Goal: Task Accomplishment & Management: Use online tool/utility

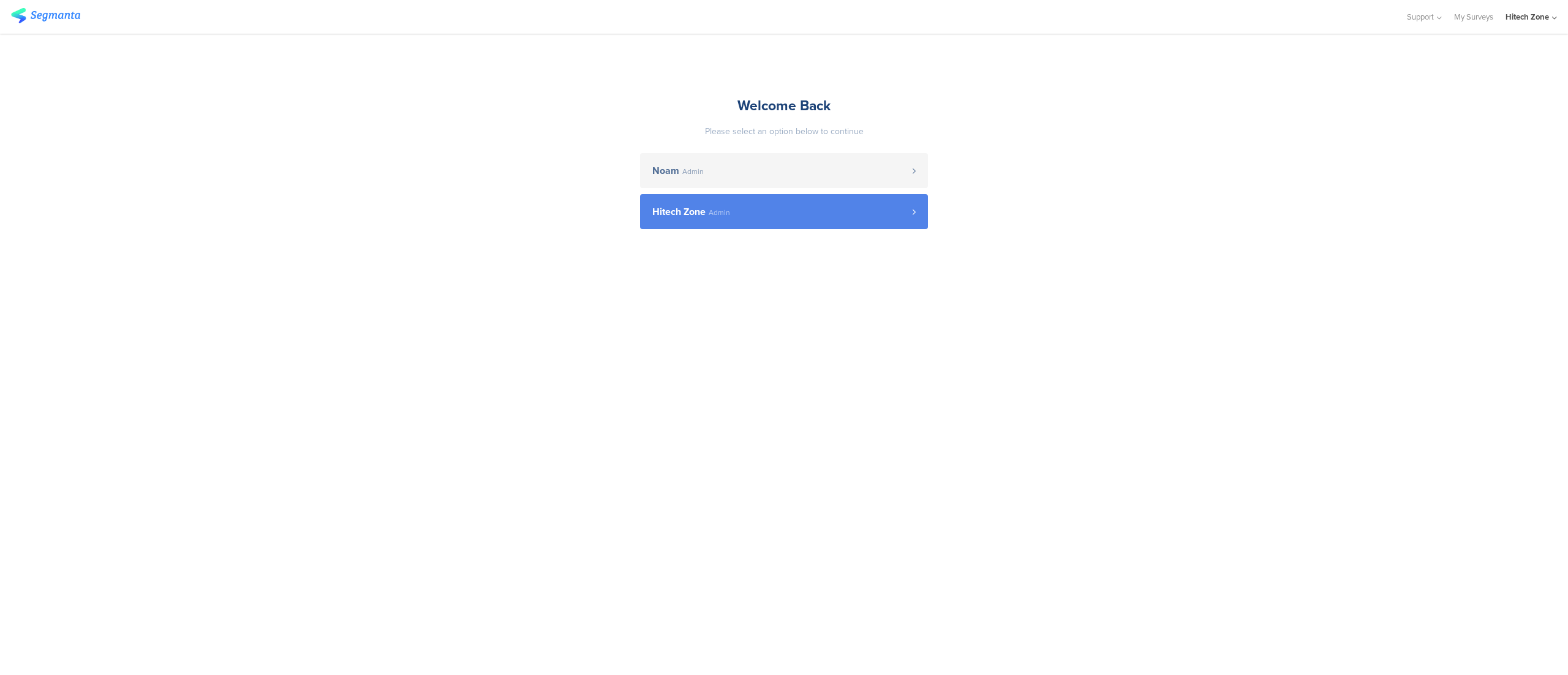
click at [686, 207] on span "Hitech Zone" at bounding box center [679, 212] width 53 height 10
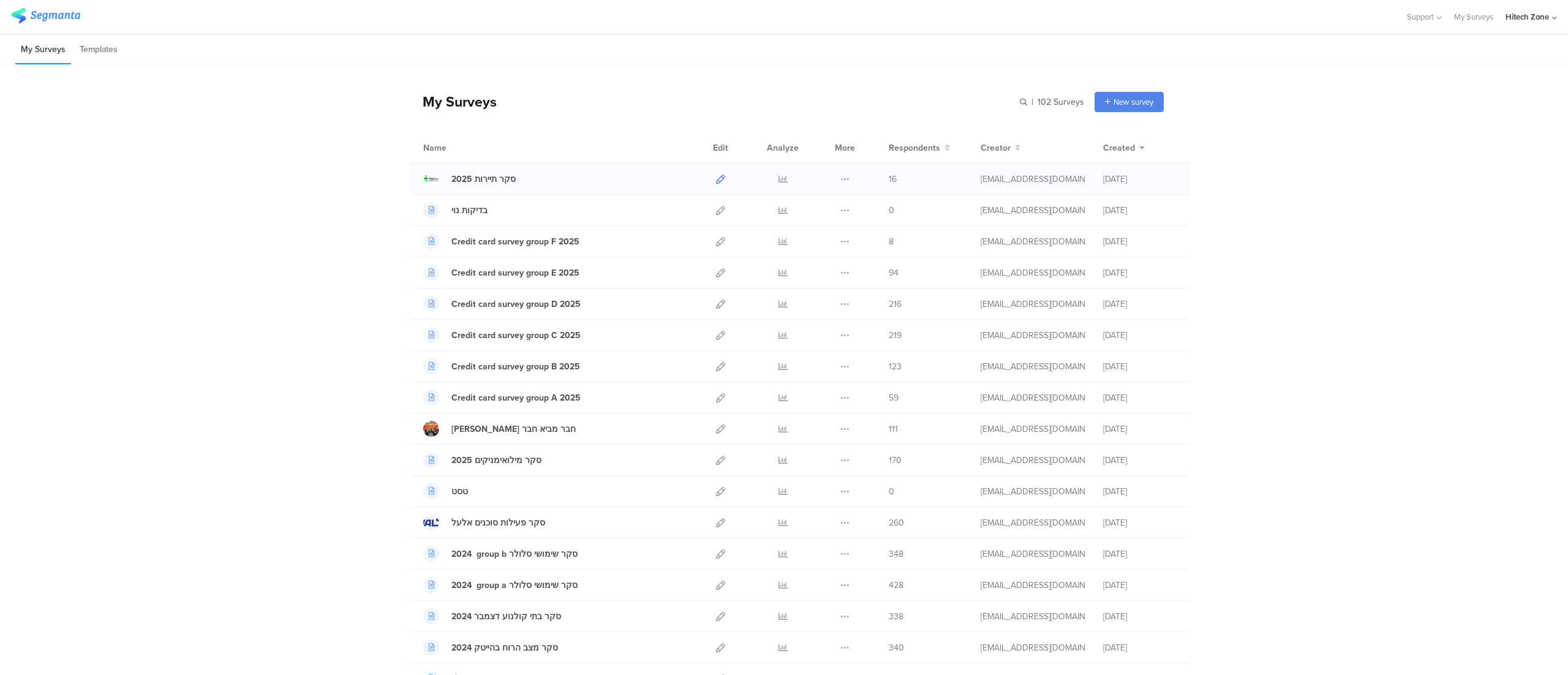
click at [716, 176] on icon at bounding box center [720, 179] width 9 height 9
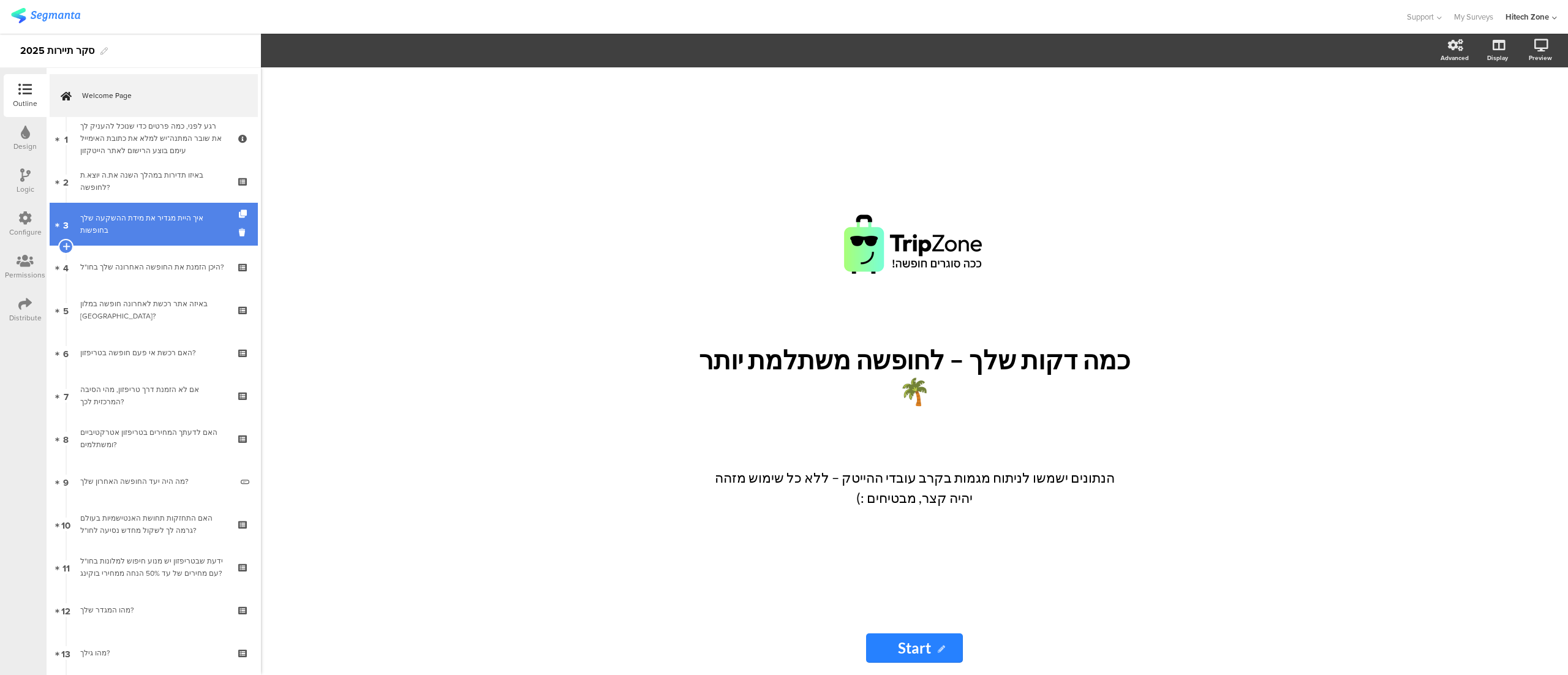
click at [152, 223] on div "איך היית מגדיר את מידת ההשקעה שלך בחופשות" at bounding box center [153, 224] width 147 height 25
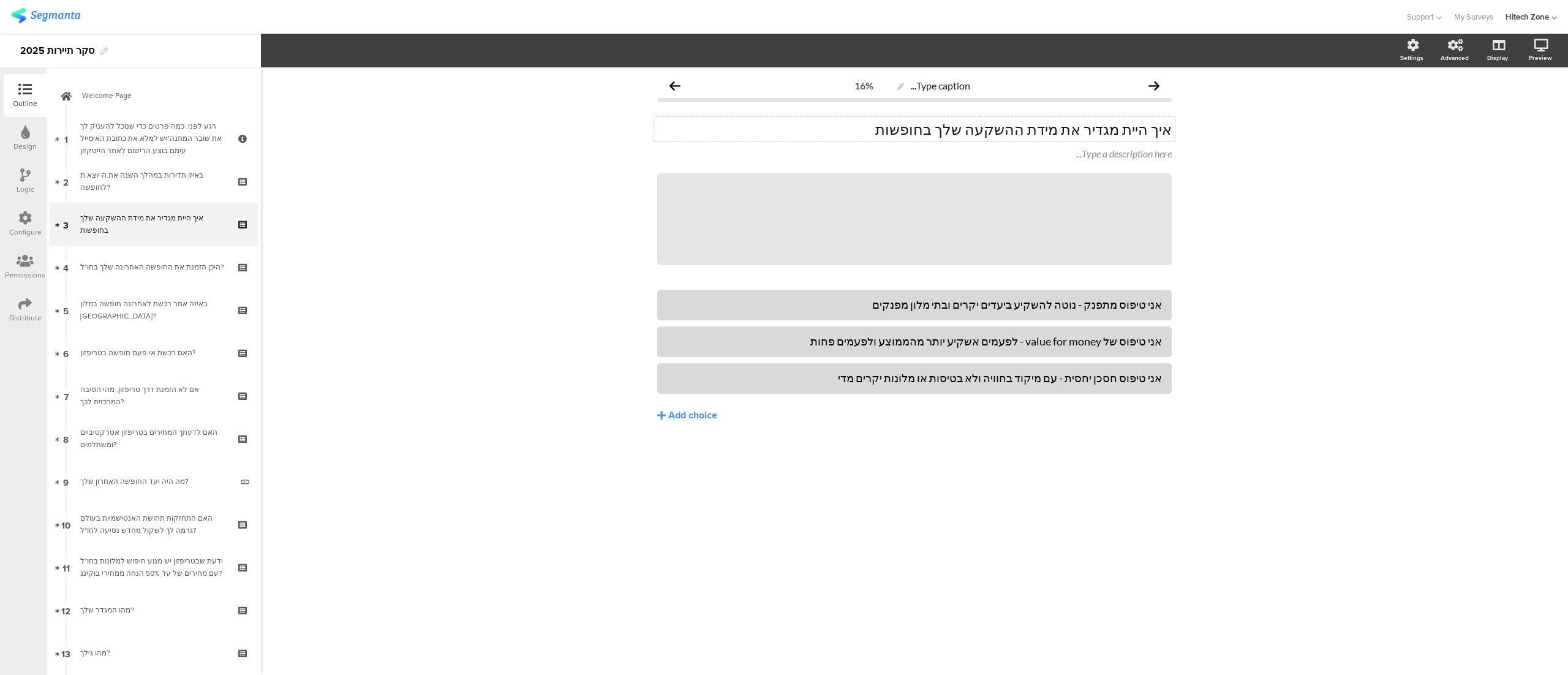
click at [1094, 134] on div "איך היית מגדיר את מידת ההשקעה שלך בחופשות איך היית מגדיר את מידת ההשקעה שלך בחו…" at bounding box center [914, 129] width 521 height 25
click at [1260, 193] on div "Type caption... 16% איך היית מגדיר.ה את מידת ההשקעה שלך בחופשות איך היית מגדיר.…" at bounding box center [914, 371] width 1307 height 607
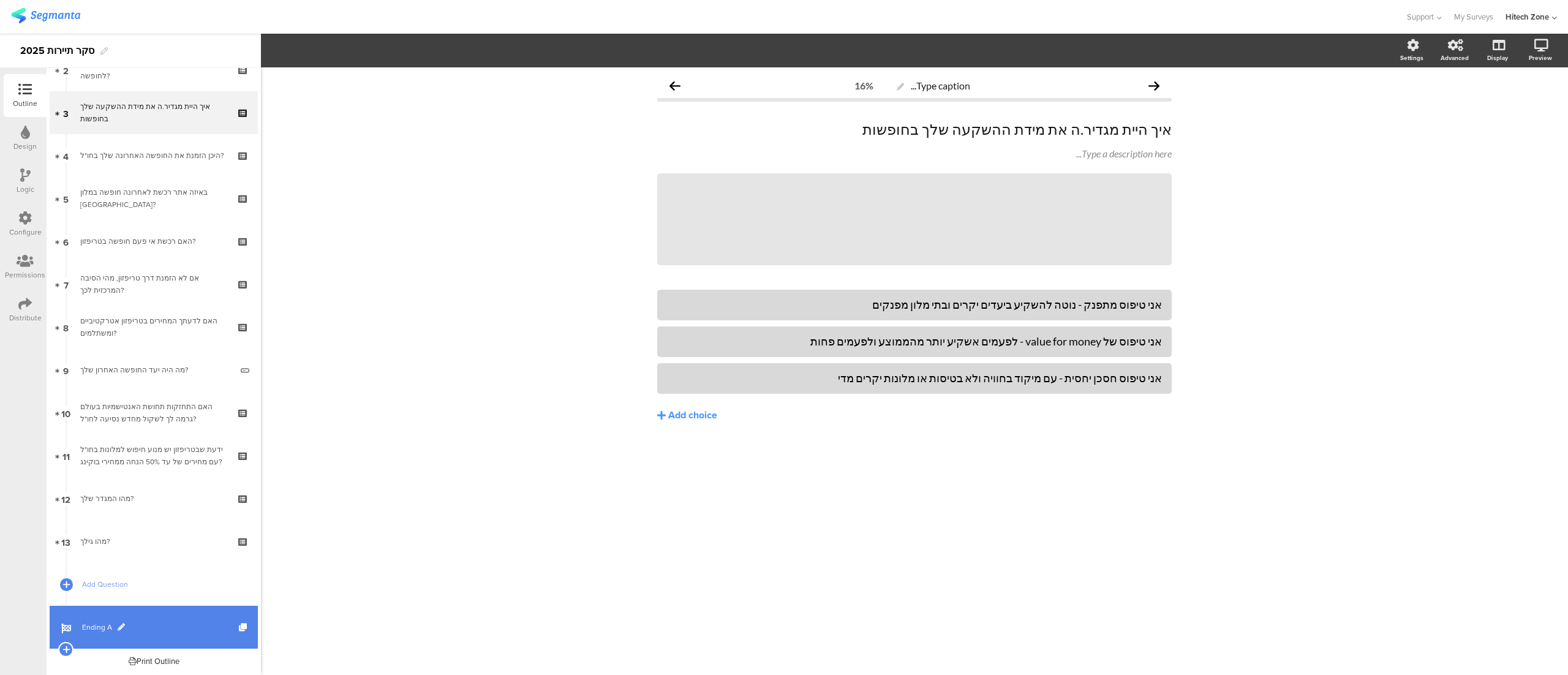
click at [119, 624] on span at bounding box center [121, 627] width 8 height 8
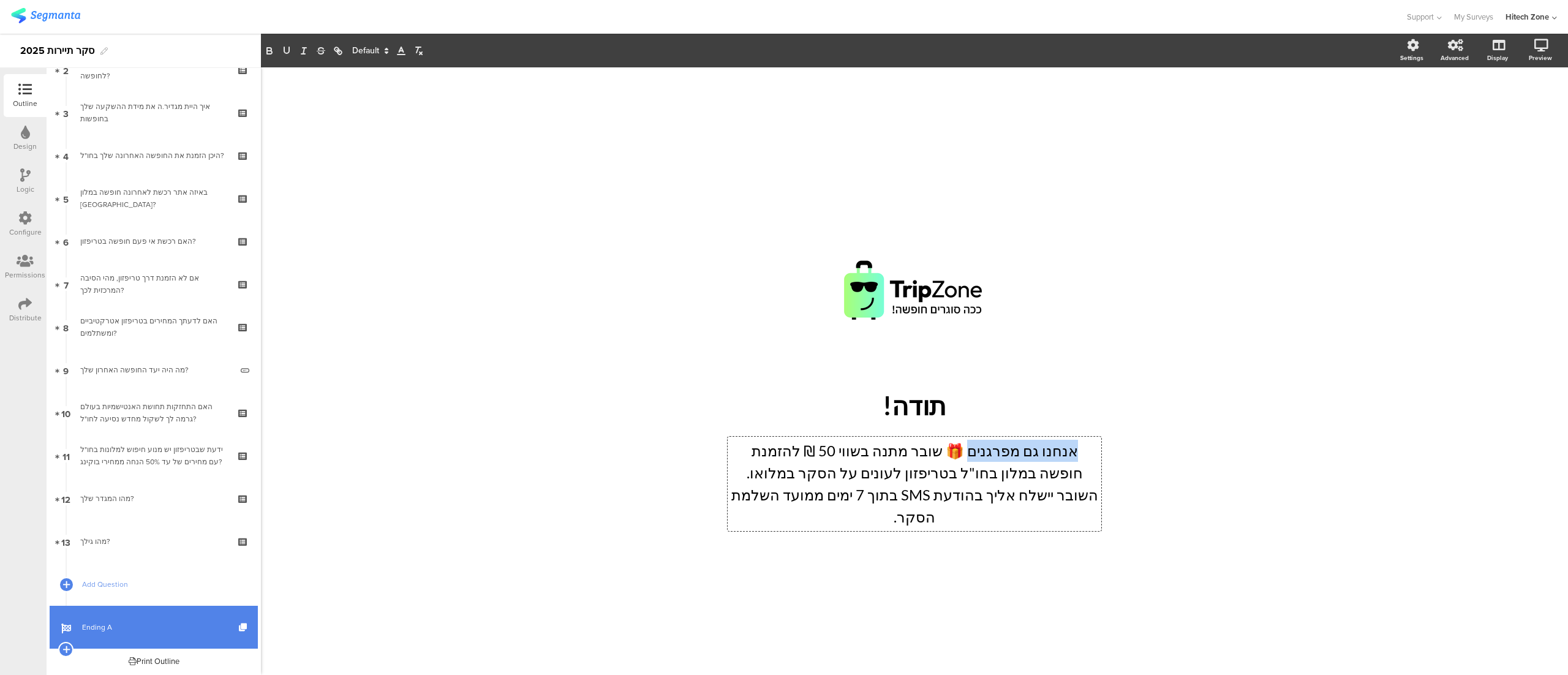
drag, startPoint x: 999, startPoint y: 468, endPoint x: 1095, endPoint y: 465, distance: 96.0
click at [1095, 465] on div "אנחנו גם מפרגנים 🎁 שובר מתנה בשווי 50 ₪ להזמנת חופשה במלון בחו"ל בטריפזון לעוני…" at bounding box center [914, 484] width 374 height 94
click at [1087, 465] on p "🎁 שובר מתנה בשווי 50 ₪ להזמנת חופשה במלון בחו"ל בטריפזון לעונים על הסקר במלואו." at bounding box center [915, 462] width 368 height 44
click at [1044, 463] on p "שובר מתנה 🎁 בשווי 50 ₪ להזמנת חופשה במלון בחו"ל בטריפזון לעונים על הסקר במלואו." at bounding box center [915, 462] width 368 height 44
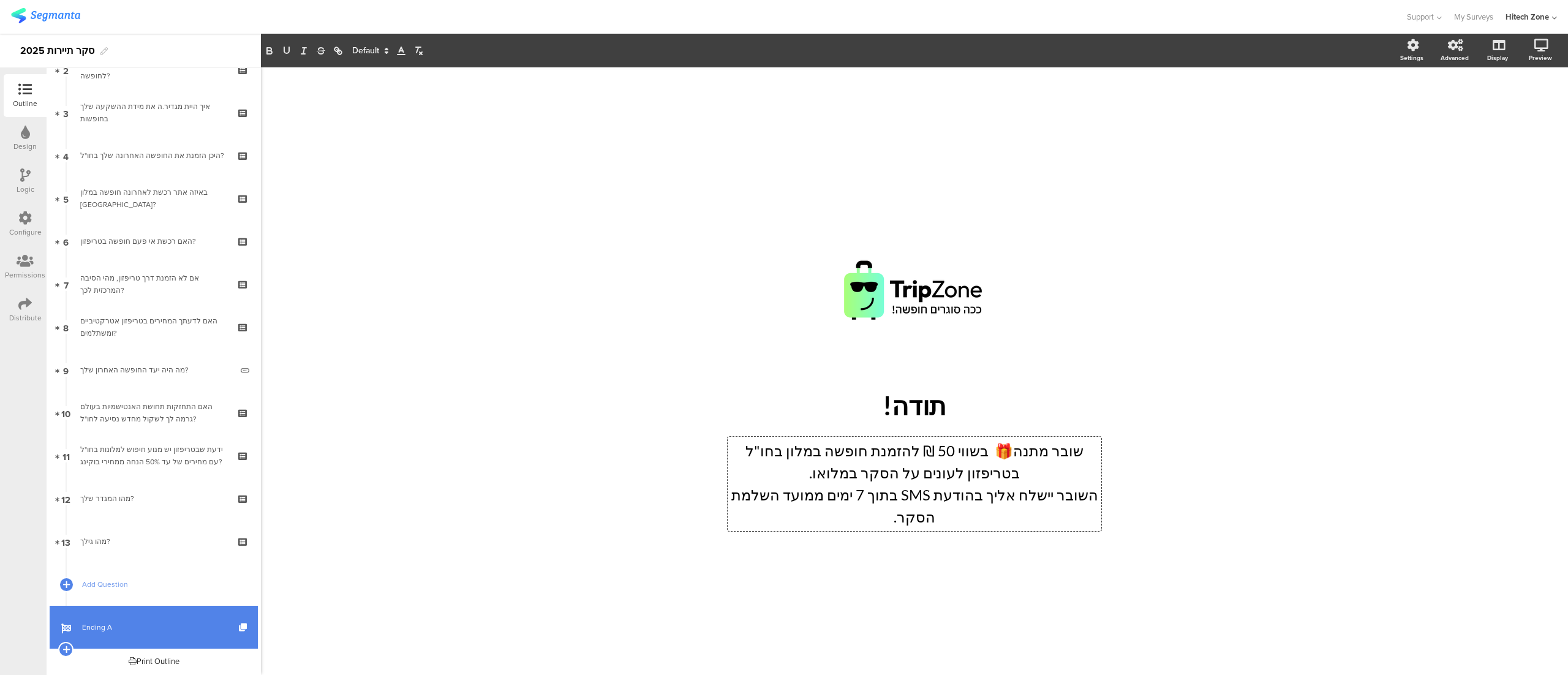
click at [875, 465] on span "🎁 בשווי 50 ₪ להזמנת חופשה במלון בחו"ל בטריפזון לעונים על הסקר במלואו." at bounding box center [881, 461] width 278 height 40
drag, startPoint x: 787, startPoint y: 484, endPoint x: 917, endPoint y: 489, distance: 130.1
click at [917, 484] on p "﻿ במלון בחו"ל בטריפזון לעונים על הסקר במלואו." at bounding box center [915, 473] width 368 height 22
click at [1069, 508] on p "השובר יישלח אליך בהודעת SMS בתוך 7 ימים ממועד השלמת הסקר." at bounding box center [915, 506] width 368 height 44
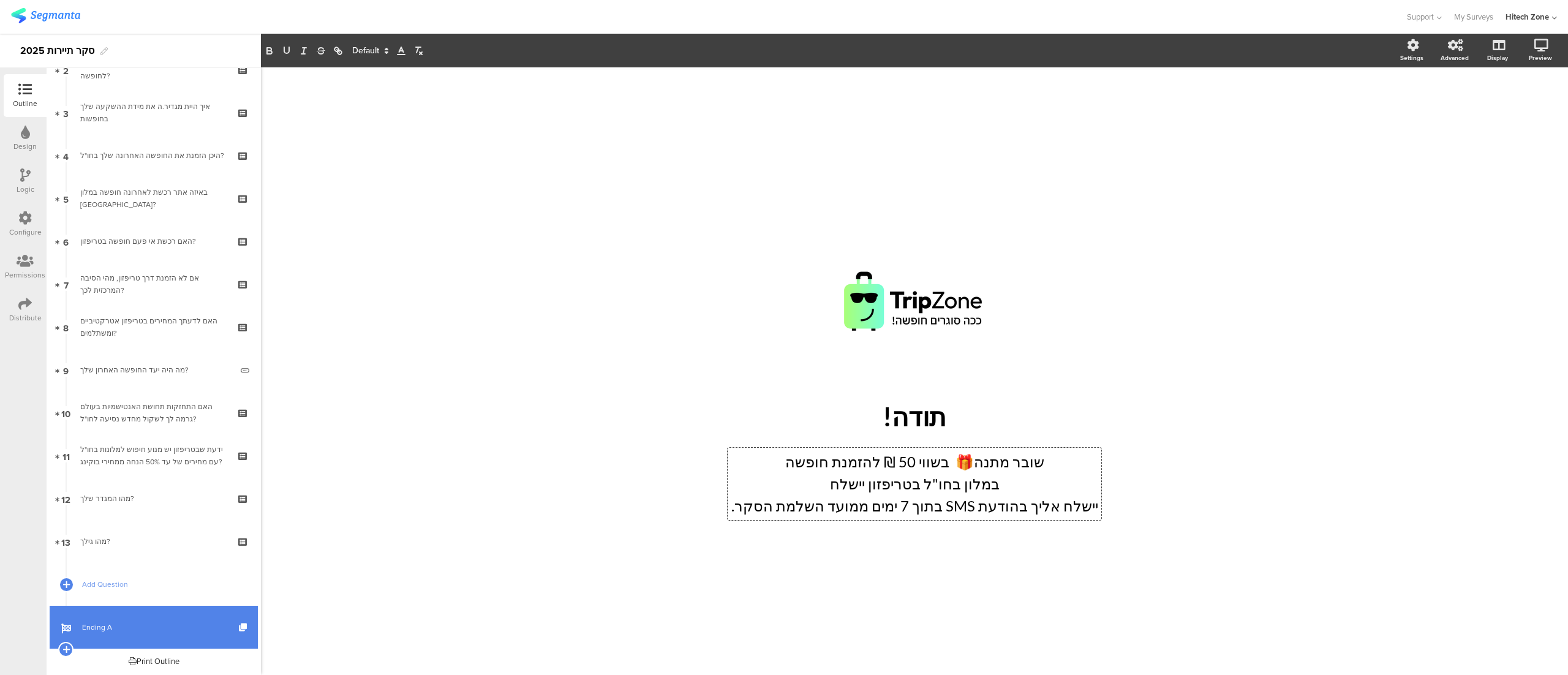
click at [767, 512] on p "יישלח אליך בהודעת SMS בתוך 7 ימים ממועד השלמת הסקר." at bounding box center [915, 506] width 368 height 22
click at [1238, 365] on div "/ תודה! תודה! שובר מתנה 🎁 בשווי 50 ₪ להזמנת חופשה במלון בחו"ל בטריפזון יישלח יי…" at bounding box center [914, 371] width 1307 height 607
click at [867, 482] on span "במלון בחו"ל בטריפזון יישלח" at bounding box center [915, 483] width 169 height 18
click at [1149, 341] on div "/ תודה! תודה! שובר מתנה 🎁 בשווי 50 ₪ להזמנת חופשה במלון בחו"ל בטריפזון יישלח אל…" at bounding box center [914, 371] width 490 height 329
click at [879, 465] on div "שובר מתנה 🎁 בשווי 50 ₪ להזמנת חופשה במלון בחו"ל בטריפזון יישלח אליך בהודעת SMS …" at bounding box center [914, 484] width 374 height 72
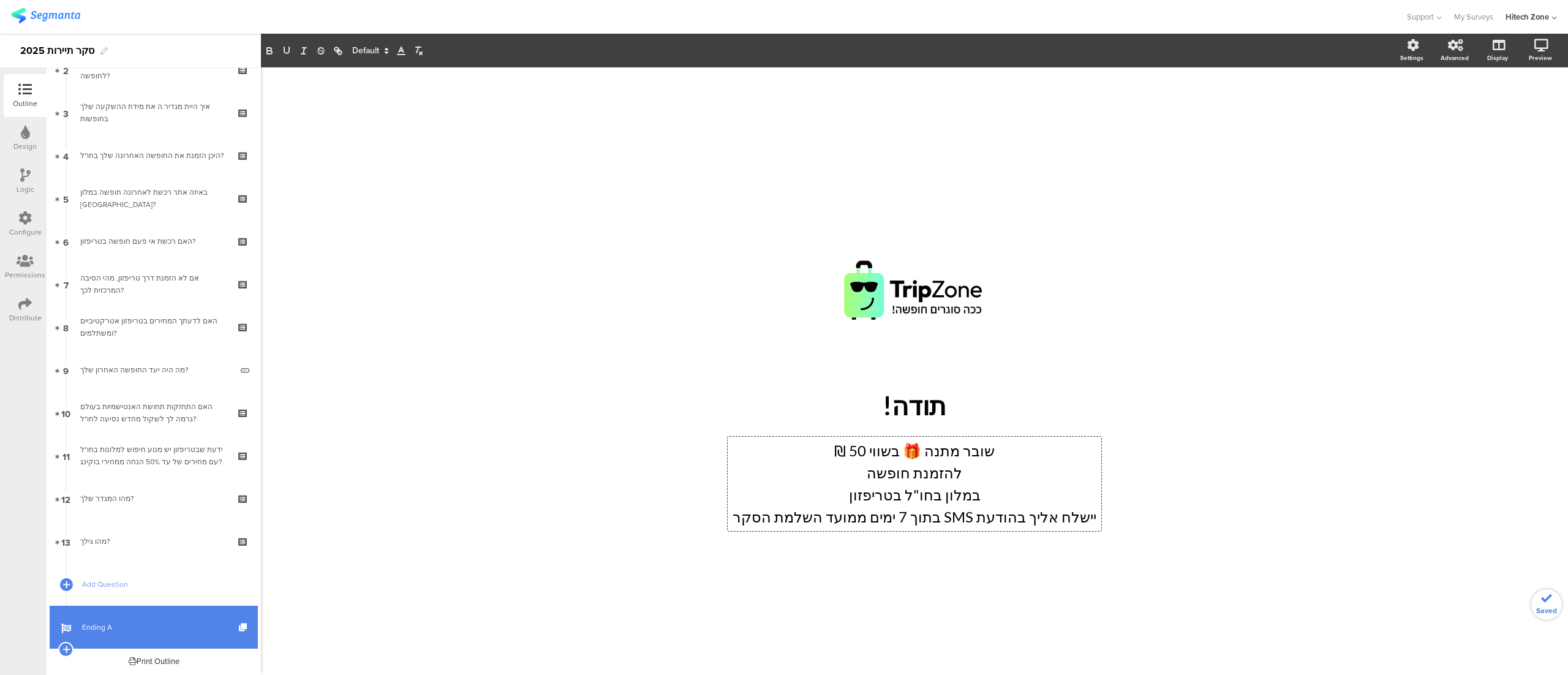
click at [971, 488] on p "במלון בחו"ל בטריפזון" at bounding box center [915, 495] width 368 height 22
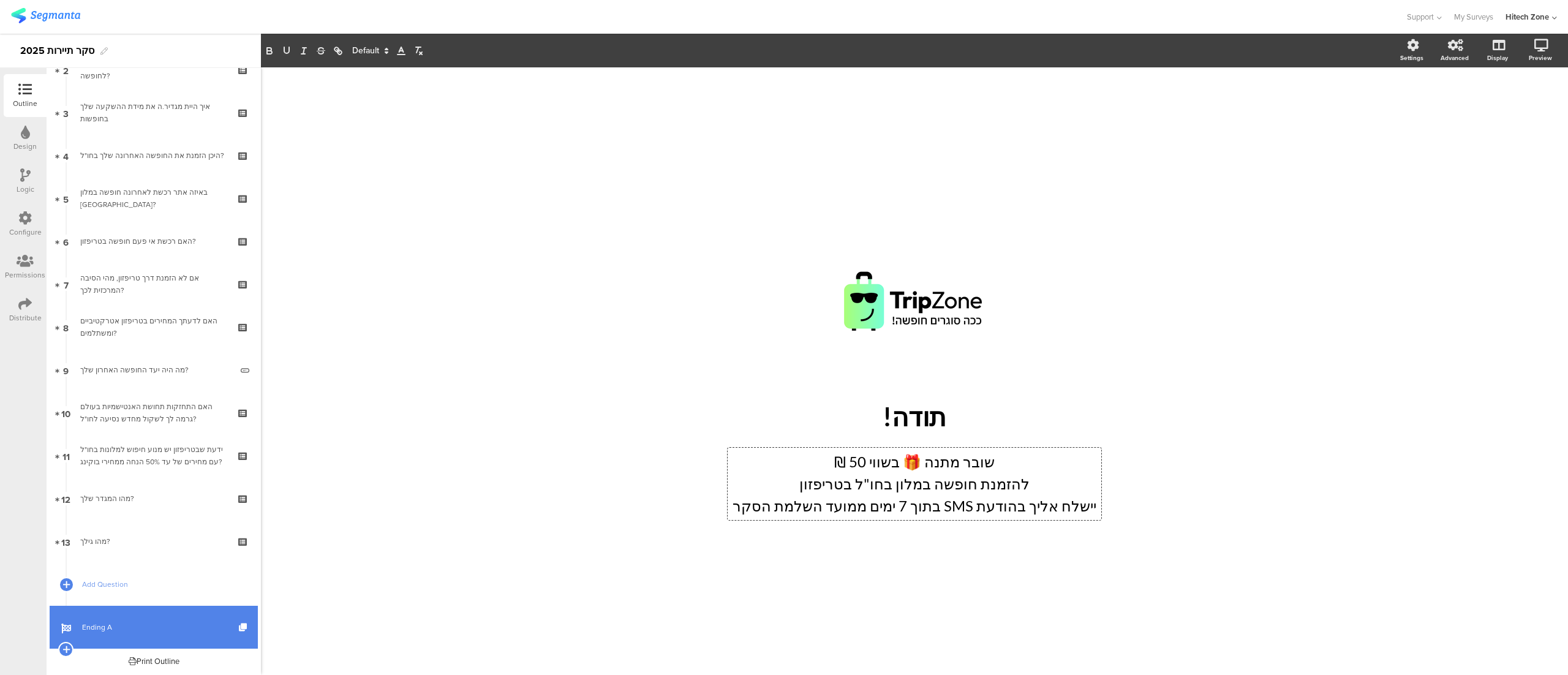
click at [1279, 412] on div "/ תודה! תודה! שובר מתנה 🎁 בשווי 50 ₪ להזמנת חופשה במלון בחו"ל בטריפזון יישלח אל…" at bounding box center [914, 371] width 1307 height 607
click at [1072, 510] on div "שובר מתנה 🎁 בשווי 50 ₪ להזמנת חופשה במלון בחו"ל בטריפזון יישלח אליך בהודעת SMS …" at bounding box center [914, 484] width 374 height 72
click at [967, 506] on p "יישלח אליך בהודעת SMS בתוך 7 ימים ממועד השלמת הסקר" at bounding box center [915, 506] width 368 height 22
click at [1194, 259] on div "/ תודה! תודה! שובר מתנה 🎁 בשווי 50 ₪ להזמנת חופשה במלון בחו"ל בטריפזון יישלח אל…" at bounding box center [914, 371] width 1307 height 607
click at [932, 509] on p "יישלח אליך ב- SMS בתוך 7 ימים ממועד השלמת הסקר" at bounding box center [915, 506] width 368 height 22
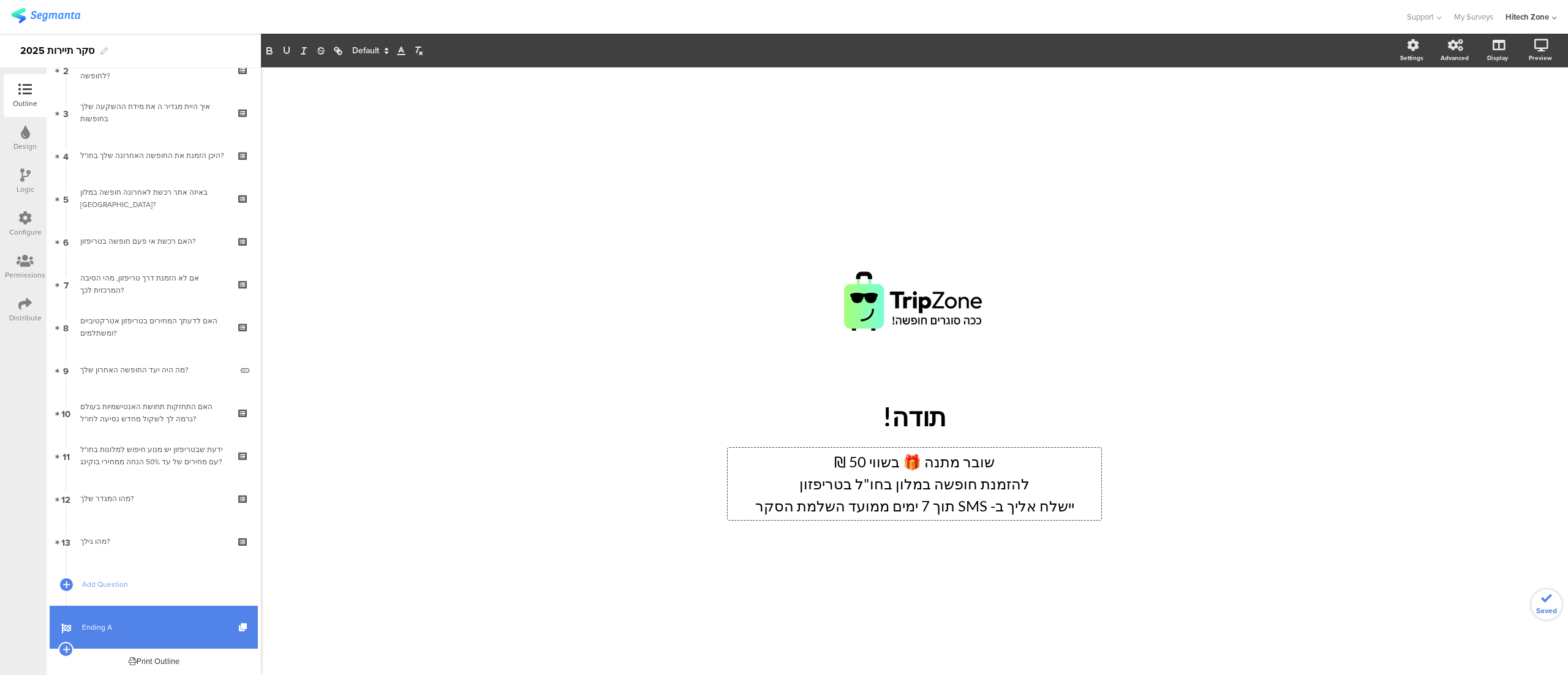
click at [1158, 373] on div "/ תודה! תודה! שובר מתנה 🎁 בשווי 50 ₪ להזמנת חופשה במלון בחו"ל בטריפזון יישלח אל…" at bounding box center [914, 371] width 490 height 329
click at [874, 506] on p "יישלח אליך ב- SMS תוך 7 ימים ממועד השלמת הסקר" at bounding box center [915, 506] width 368 height 22
drag, startPoint x: 882, startPoint y: 507, endPoint x: 780, endPoint y: 508, distance: 102.0
click at [780, 508] on p "יישלח אליך ב- SMS תוך 7 ימים ממועד השלמת הסקר" at bounding box center [915, 506] width 368 height 22
click at [1305, 294] on div "/ תודה! תודה! שובר מתנה 🎁 בשווי 50 ₪ להזמנת חופשה במלון בחו"ל בטריפזון יישלח אל…" at bounding box center [914, 371] width 1307 height 607
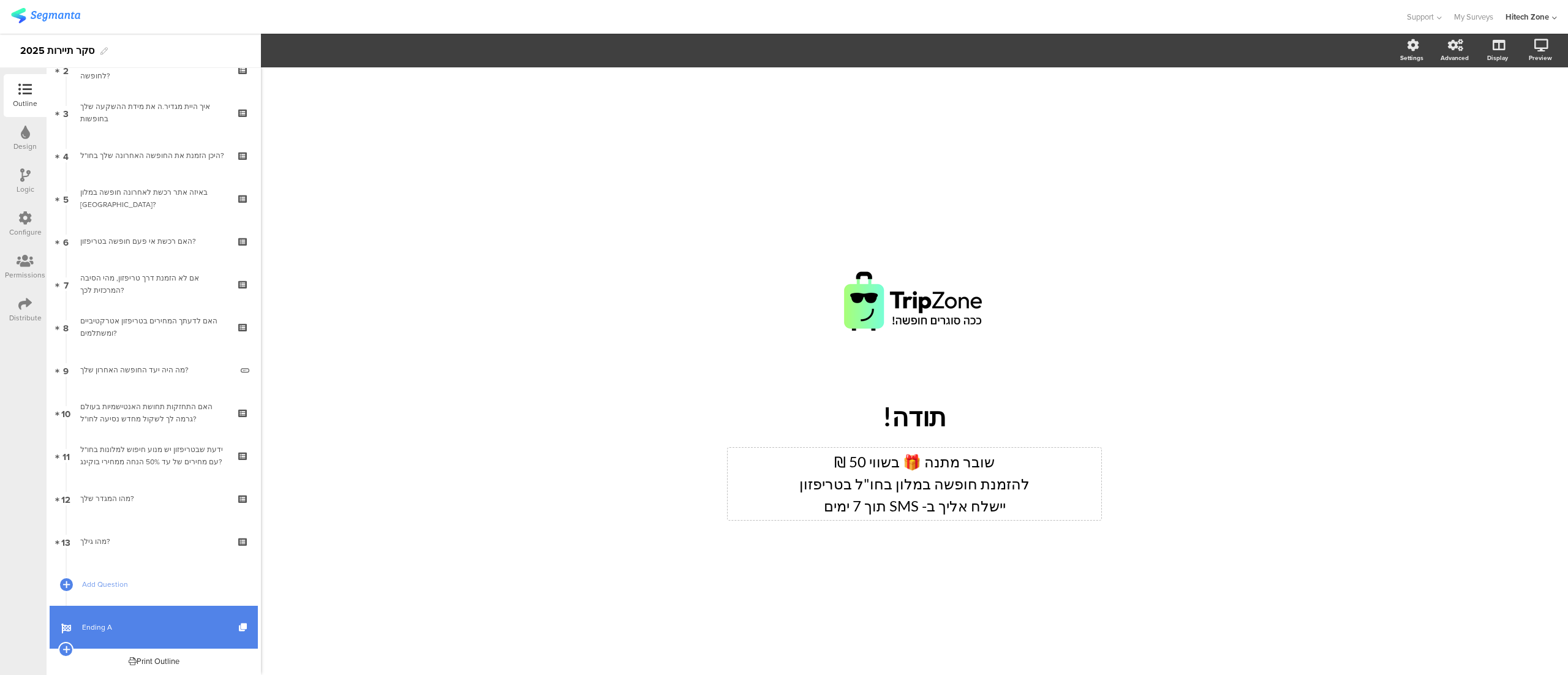
click at [865, 507] on div "שובר מתנה 🎁 בשווי 50 ₪ להזמנת חופשה במלון בחו"ל בטריפזון יישלח אליך ב- SMS תוך …" at bounding box center [914, 484] width 374 height 72
click at [865, 507] on p "יישלח אליך ב- SMS תוך 7 ימים" at bounding box center [915, 506] width 368 height 22
click at [1266, 362] on div "/ תודה! תודה! שובר מתנה 🎁 בשווי 50 ₪ להזמנת חופשה במלון בחו"ל בטריפזון יישלח אל…" at bounding box center [914, 371] width 1307 height 607
click at [1269, 184] on div "/ תודה! תודה! שובר מתנה 🎁 בשווי 50 ₪ להזמנת חופשה במלון בחו"ל בטריפזון יישלח אל…" at bounding box center [914, 371] width 1307 height 607
click at [858, 508] on p "יישלח אליך ב- SMS תוך 7 ימים" at bounding box center [915, 506] width 368 height 22
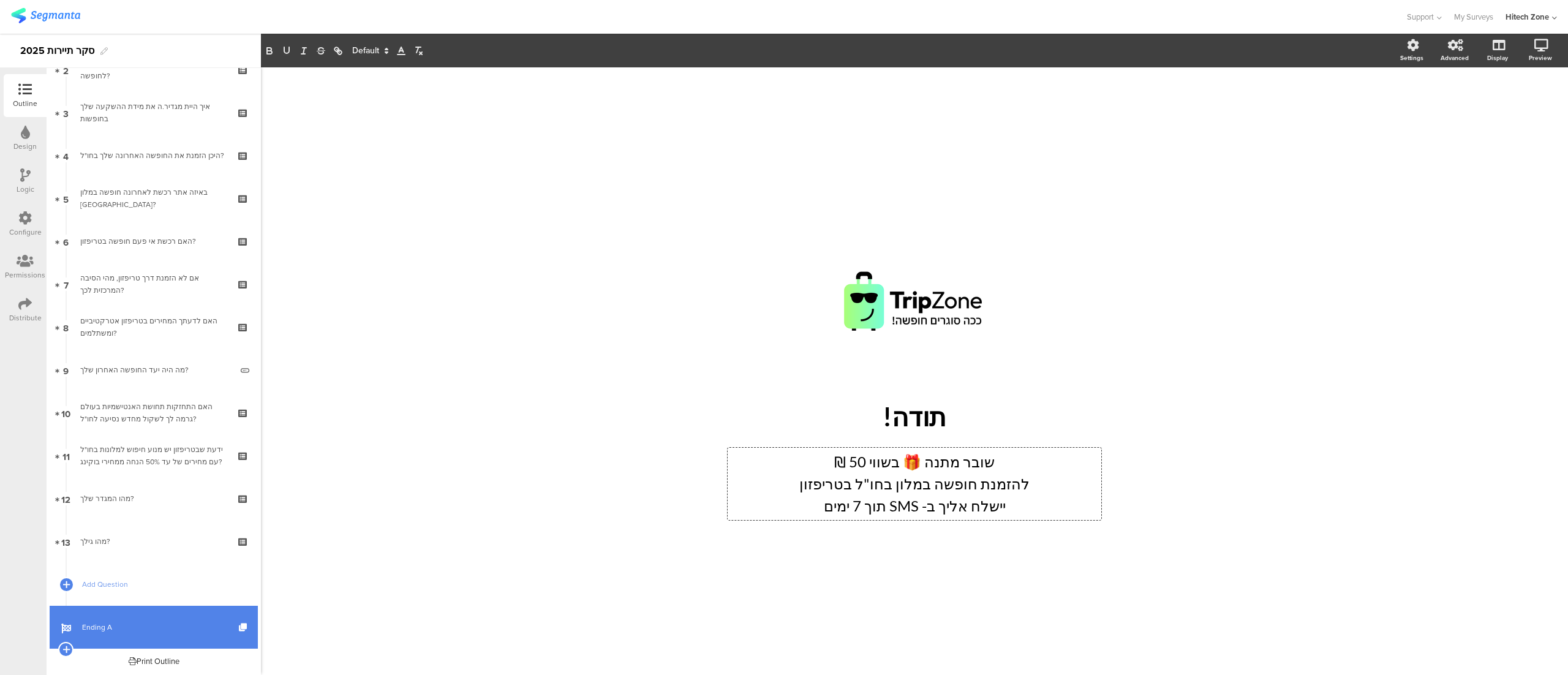
click at [863, 508] on p "יישלח אליך ב- SMS תוך 7 ימים" at bounding box center [915, 506] width 368 height 22
click at [1150, 141] on div "/ תודה! תודה! שובר מתנה 🎁 בשווי 50 ₪ להזמנת חופשה במלון בחו"ל בטריפזון יישלח אל…" at bounding box center [914, 365] width 514 height 595
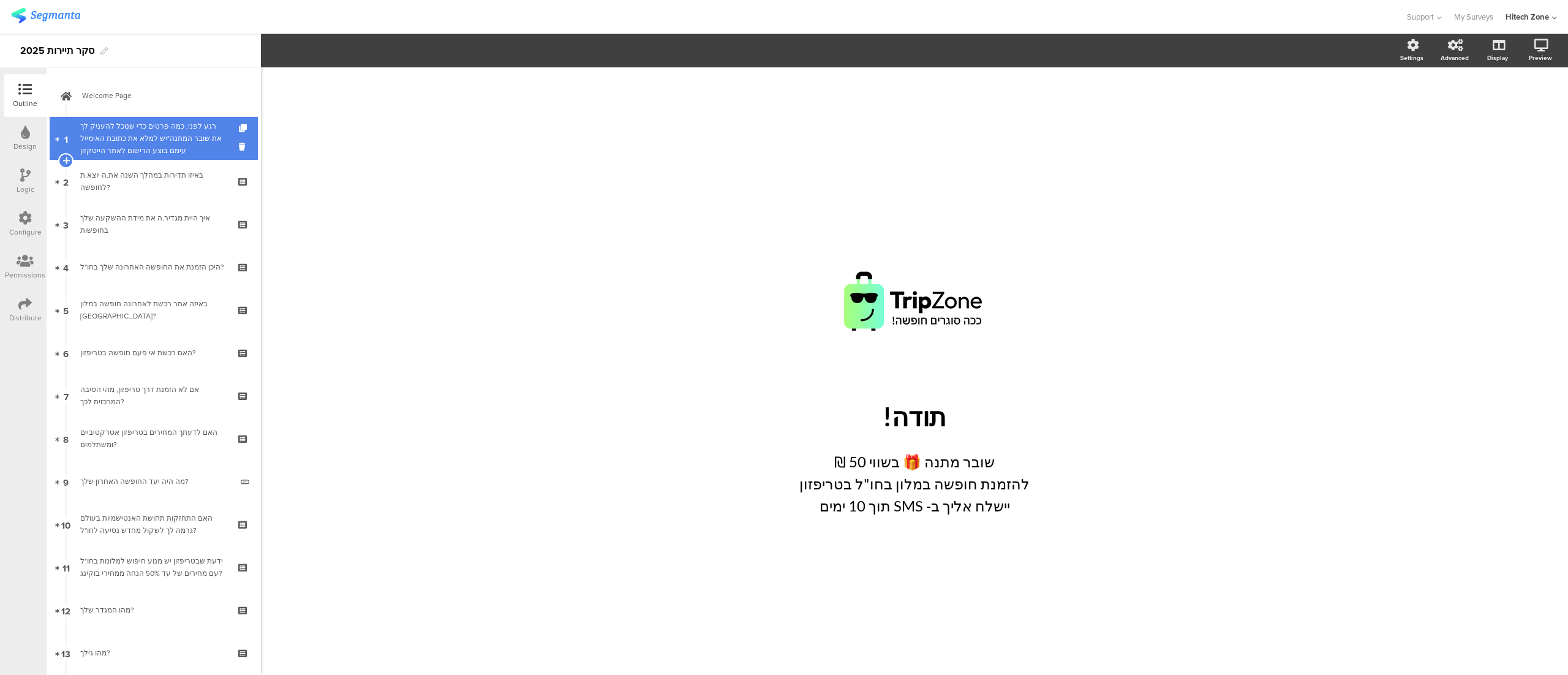
click at [133, 138] on div "רגע לפני, כמה פרטים כדי שנוכל להעניק לך את שובר המתנה*יש למלא את כתובת האימייל …" at bounding box center [153, 138] width 147 height 36
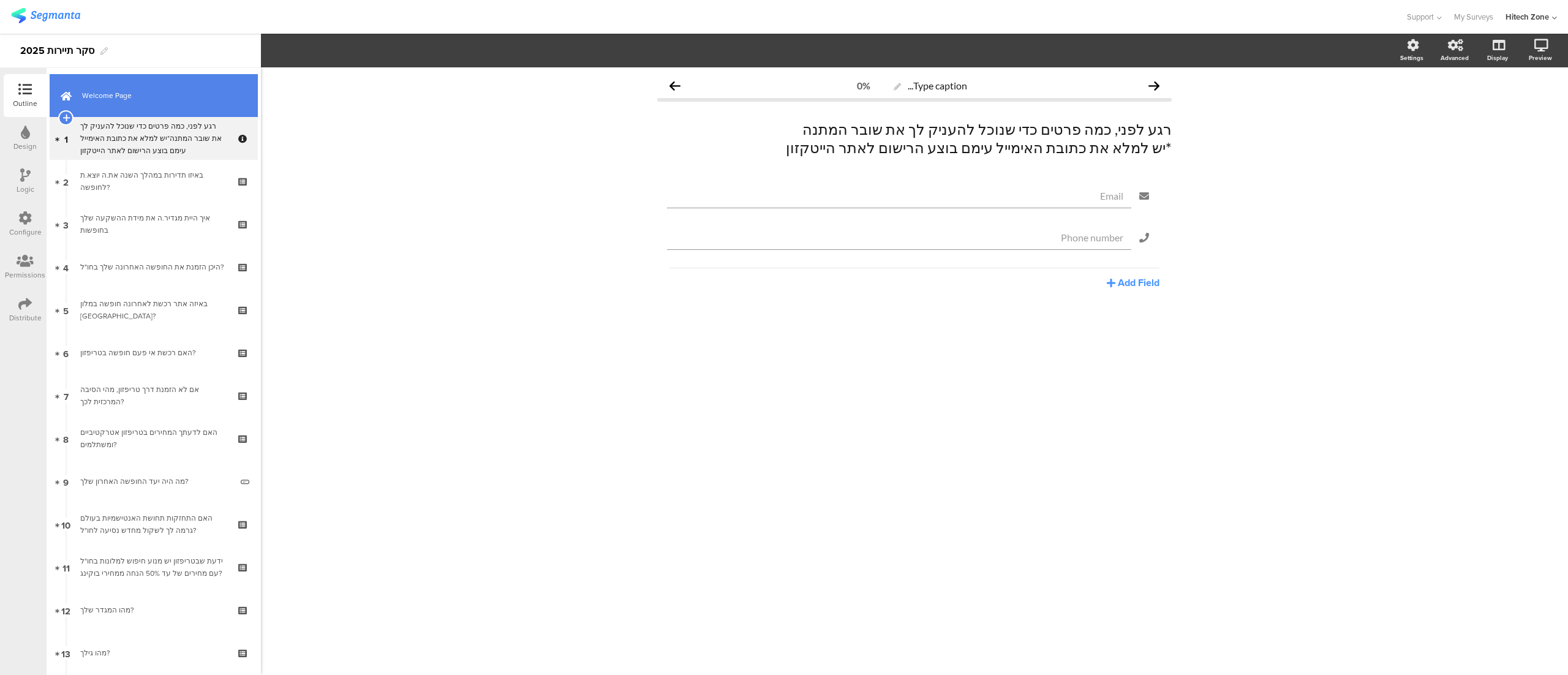
click at [124, 99] on span "Welcome Page" at bounding box center [160, 96] width 157 height 12
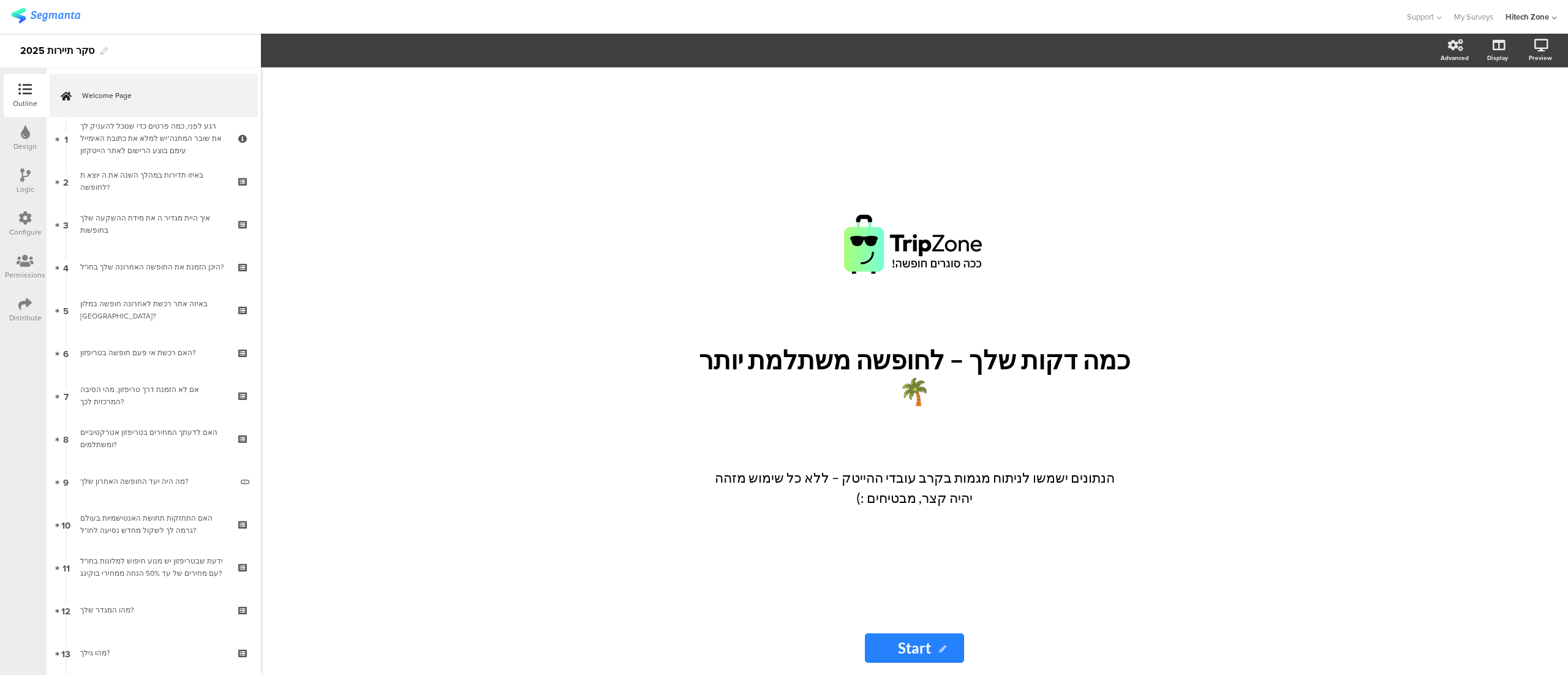
scroll to position [112, 0]
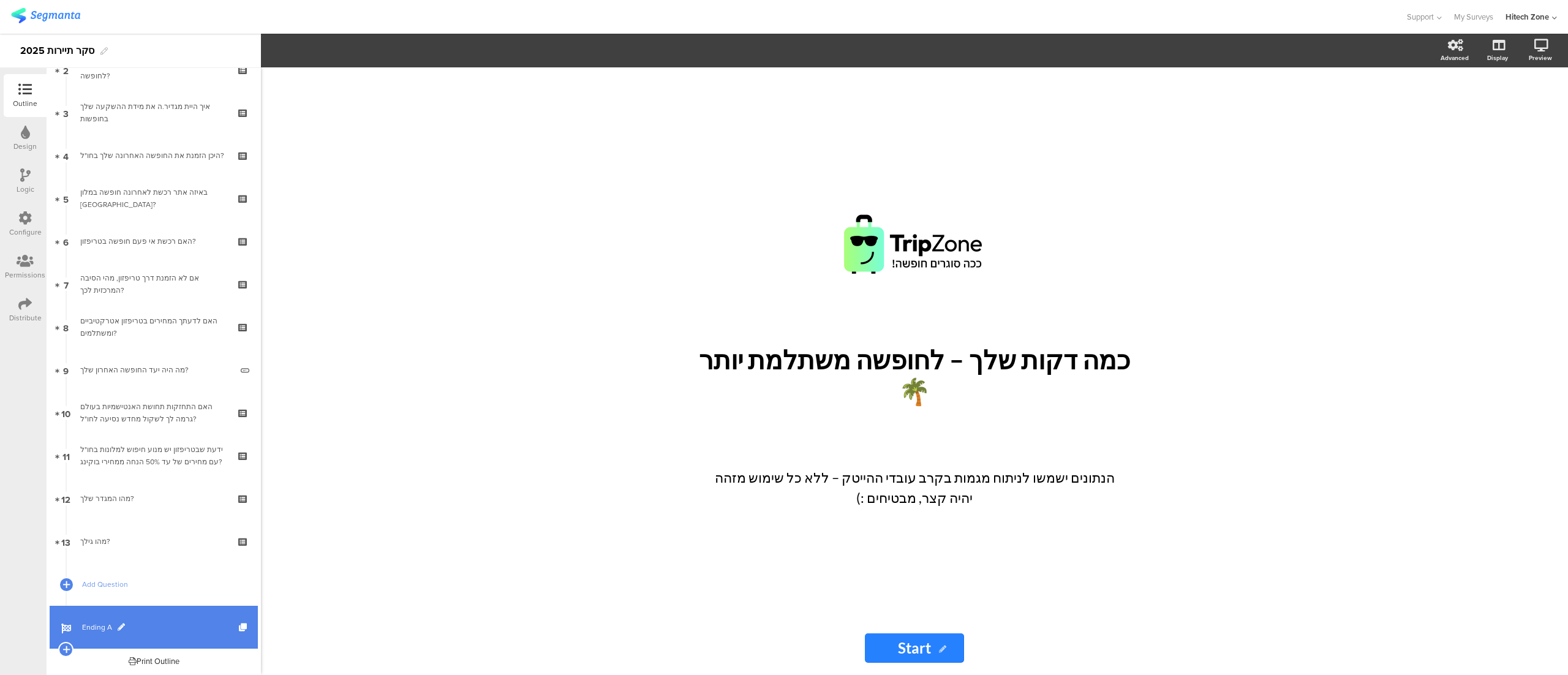
click at [101, 627] on span "Ending A" at bounding box center [160, 627] width 157 height 12
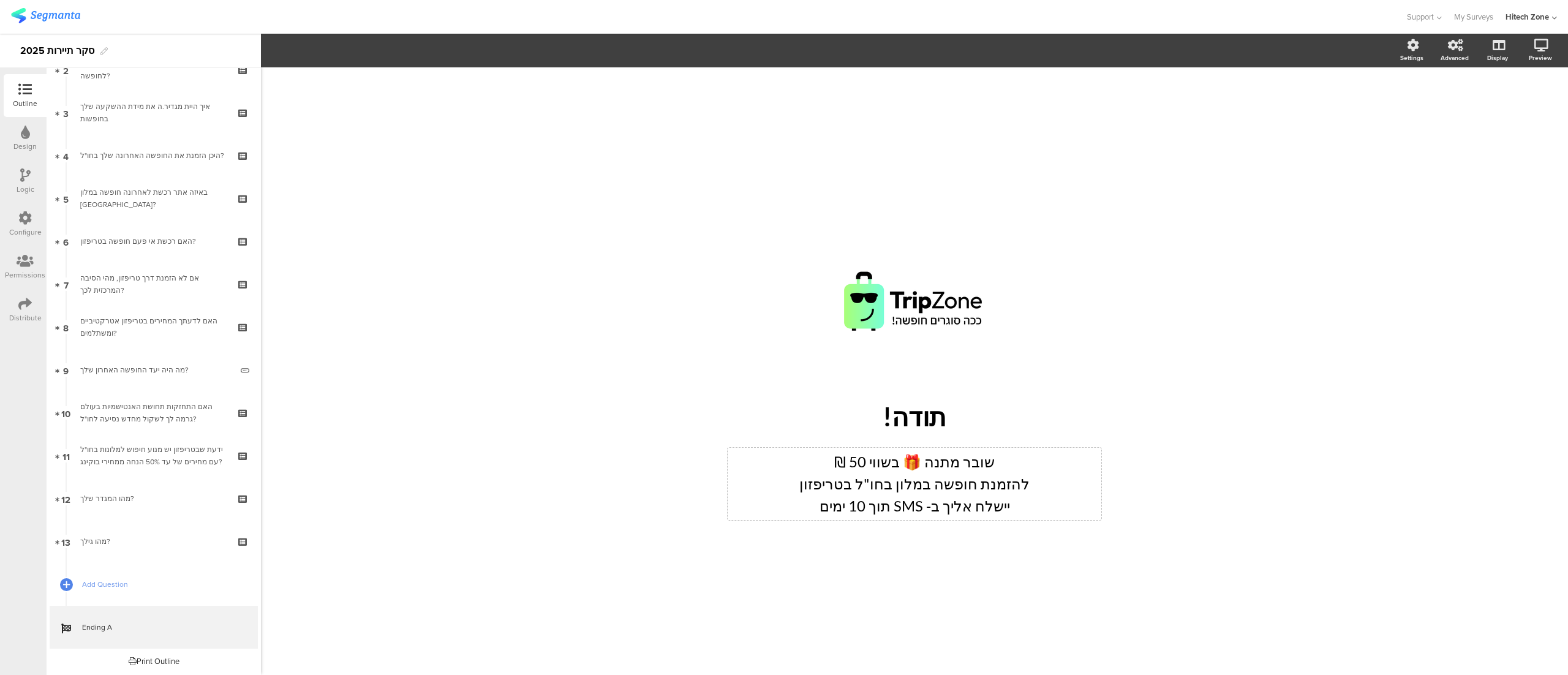
click at [863, 510] on p "יישלח אליך ב- SMS תוך 10 ימים" at bounding box center [915, 506] width 368 height 22
click at [868, 509] on p "יישלח אליך ב- SMS תוך 10 ימים" at bounding box center [915, 506] width 368 height 22
click at [652, 295] on div "/ תודה! תודה! שובר מתנה 🎁 בשווי 50 ₪ להזמנת חופשה במלון בחו"ל בטריפזון יישלח אל…" at bounding box center [914, 371] width 1307 height 607
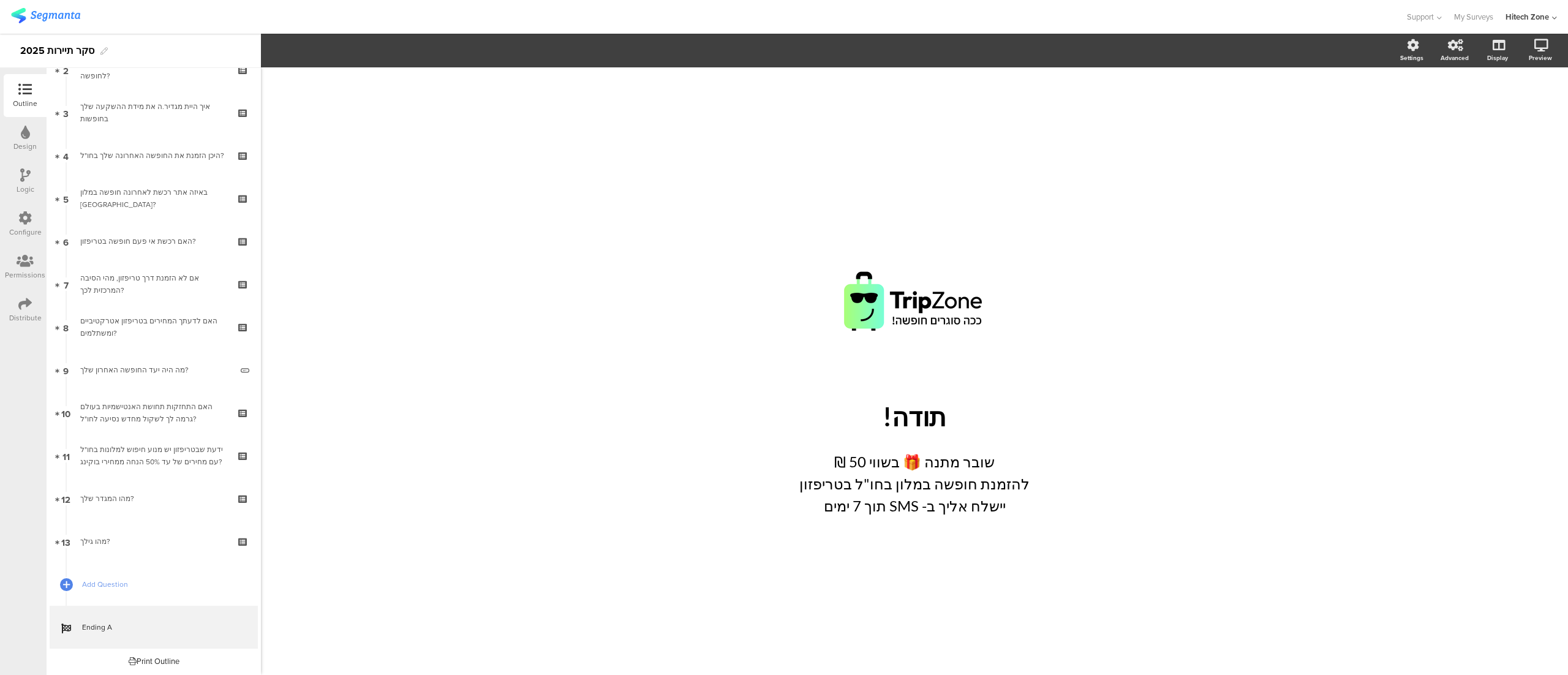
click at [1223, 176] on div "/ תודה! תודה! שובר מתנה 🎁 בשווי 50 ₪ להזמנת חופשה במלון בחו"ל בטריפזון יישלח אל…" at bounding box center [914, 371] width 1307 height 607
